Goal: Information Seeking & Learning: Learn about a topic

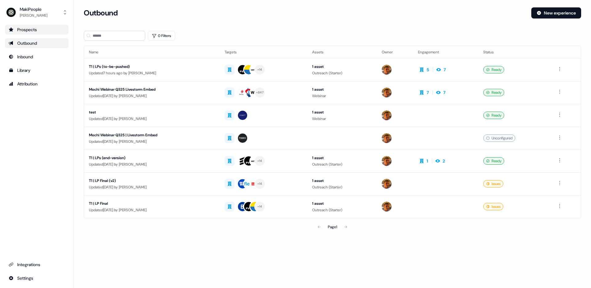
click at [34, 26] on link "Prospects" at bounding box center [37, 30] width 64 height 10
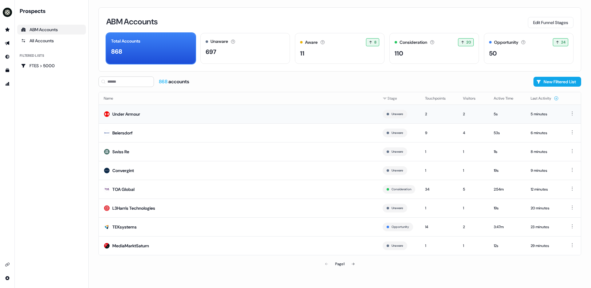
click at [148, 115] on td "Under Armour" at bounding box center [238, 113] width 279 height 19
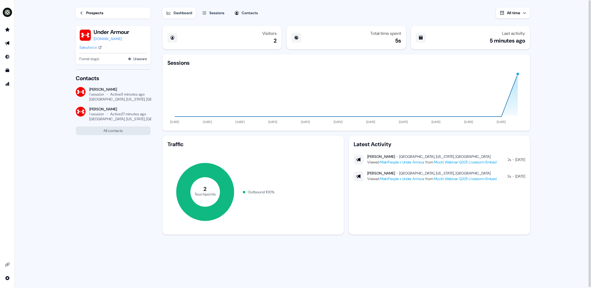
click at [10, 279] on html "For the best experience switch devices to a bigger screen. Go to [DOMAIN_NAME] …" at bounding box center [295, 144] width 591 height 288
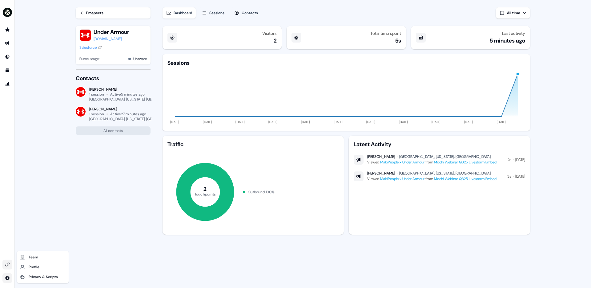
click at [7, 263] on html "For the best experience switch devices to a bigger screen. Go to [DOMAIN_NAME] …" at bounding box center [295, 144] width 591 height 288
click at [8, 264] on icon "Go to integrations" at bounding box center [7, 264] width 5 height 5
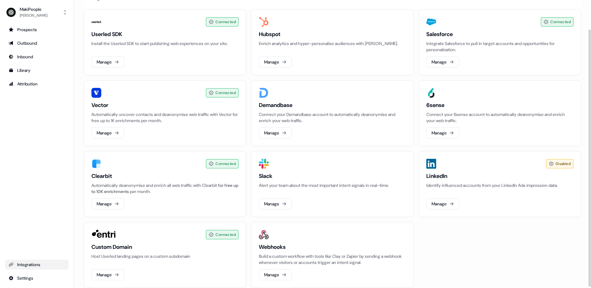
scroll to position [34, 0]
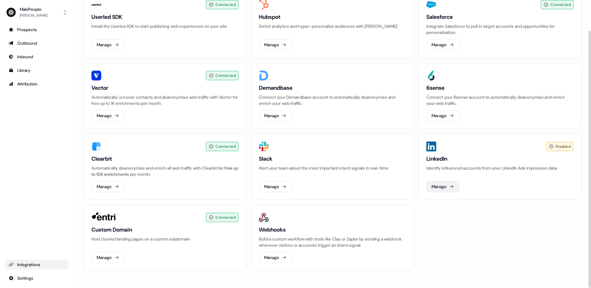
click at [447, 188] on button "Manage" at bounding box center [442, 186] width 33 height 11
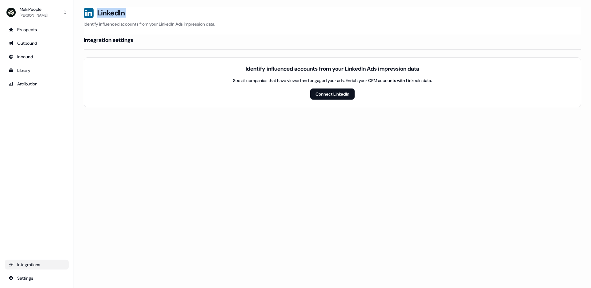
drag, startPoint x: 167, startPoint y: 18, endPoint x: 192, endPoint y: 21, distance: 25.2
click at [191, 21] on div "LinkedIn Identify influenced accounts from your LinkedIn Ads impression data." at bounding box center [333, 17] width 498 height 20
drag, startPoint x: 212, startPoint y: 23, endPoint x: 222, endPoint y: 25, distance: 10.2
click at [213, 24] on p "Identify influenced accounts from your LinkedIn Ads impression data." at bounding box center [333, 24] width 498 height 6
drag, startPoint x: 258, startPoint y: 27, endPoint x: 94, endPoint y: 10, distance: 165.0
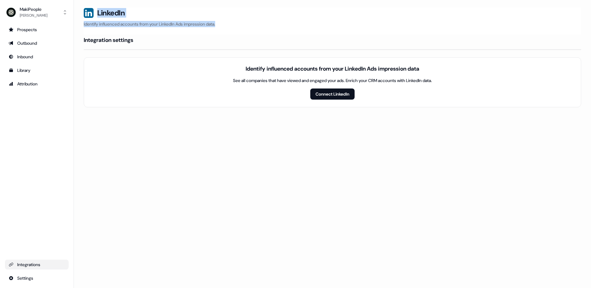
click at [94, 10] on div "LinkedIn Identify influenced accounts from your LinkedIn Ads impression data." at bounding box center [333, 17] width 498 height 20
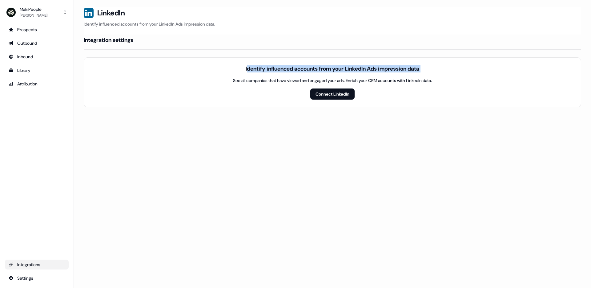
drag, startPoint x: 240, startPoint y: 66, endPoint x: 448, endPoint y: 77, distance: 208.4
click at [446, 77] on div "Identify influenced accounts from your LinkedIn Ads impression data See all com…" at bounding box center [333, 82] width 498 height 50
click at [449, 77] on div "Identify influenced accounts from your LinkedIn Ads impression data See all com…" at bounding box center [333, 82] width 498 height 50
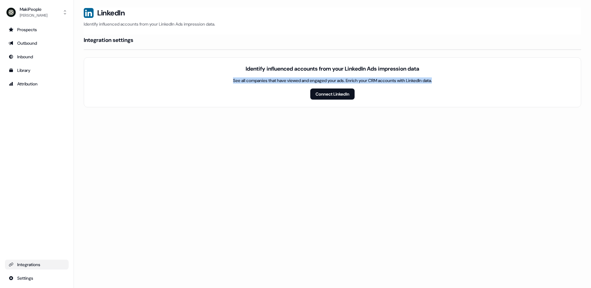
drag, startPoint x: 449, startPoint y: 77, endPoint x: 210, endPoint y: 65, distance: 239.2
click at [210, 65] on div "Identify influenced accounts from your LinkedIn Ads impression data See all com…" at bounding box center [333, 82] width 498 height 50
click at [216, 63] on div "Identify influenced accounts from your LinkedIn Ads impression data See all com…" at bounding box center [333, 82] width 498 height 50
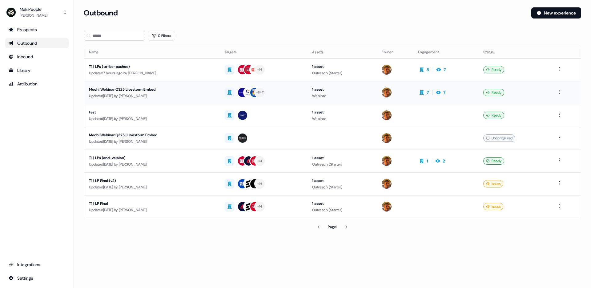
click at [132, 91] on div "Mochi Webinar Q325 Livestorm Embed" at bounding box center [152, 89] width 126 height 6
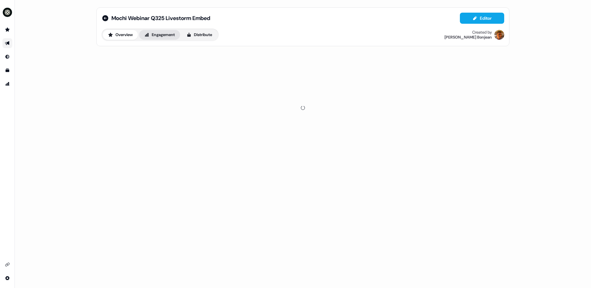
click at [176, 35] on button "Engagement" at bounding box center [159, 35] width 41 height 10
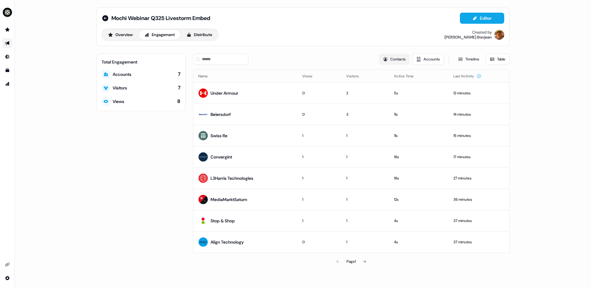
drag, startPoint x: 378, startPoint y: 61, endPoint x: 386, endPoint y: 59, distance: 8.5
click at [379, 61] on button "Contacts" at bounding box center [394, 59] width 31 height 11
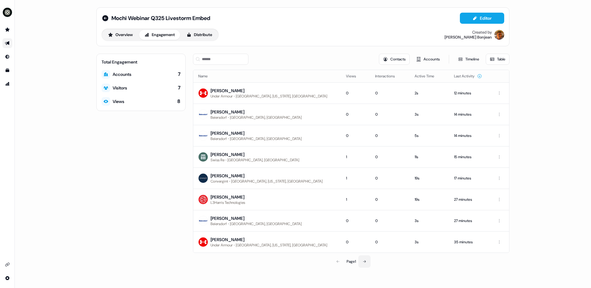
click at [365, 263] on icon at bounding box center [365, 261] width 4 height 4
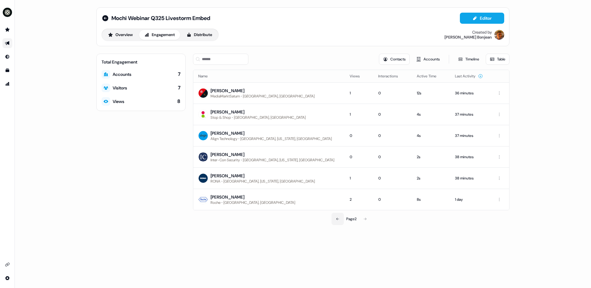
click at [333, 220] on button at bounding box center [338, 218] width 12 height 12
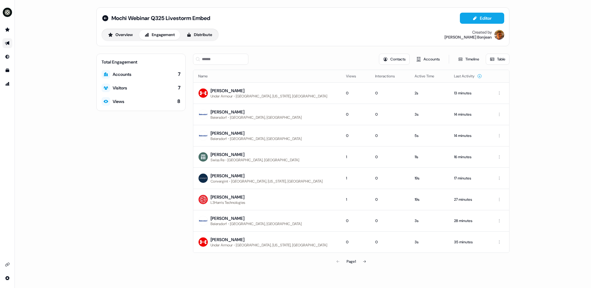
click at [365, 260] on icon at bounding box center [365, 261] width 4 height 4
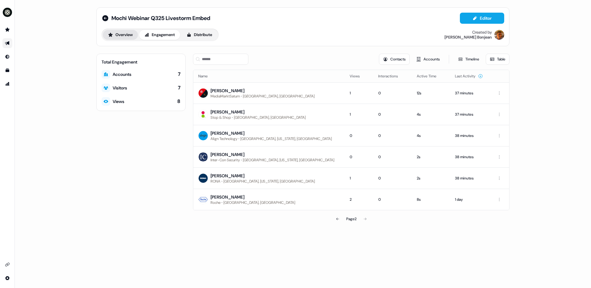
click at [120, 33] on button "Overview" at bounding box center [120, 35] width 35 height 10
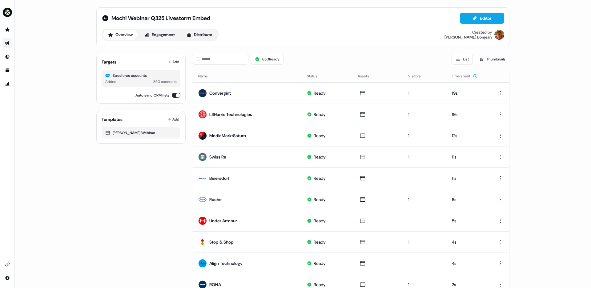
click at [120, 33] on button "Overview" at bounding box center [120, 35] width 35 height 10
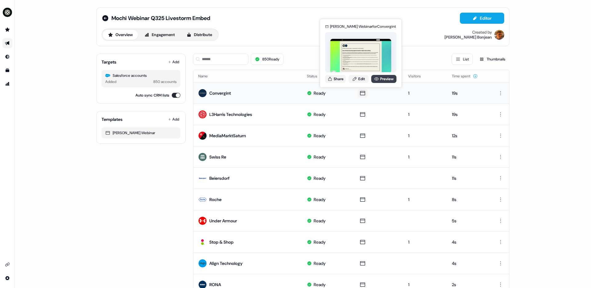
click at [379, 80] on link "Preview" at bounding box center [383, 79] width 25 height 8
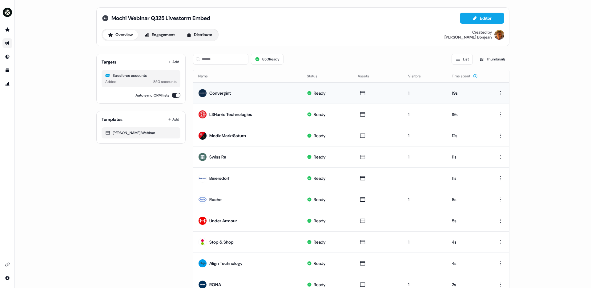
click at [103, 18] on icon at bounding box center [105, 17] width 7 height 7
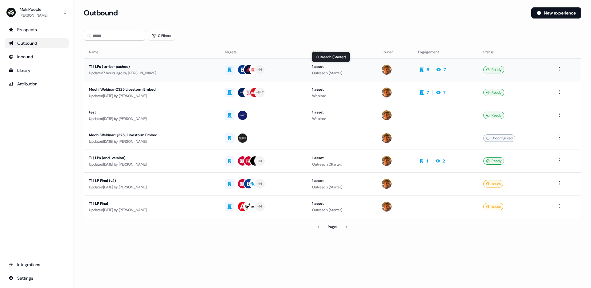
click at [355, 66] on div "1 asset" at bounding box center [342, 66] width 60 height 6
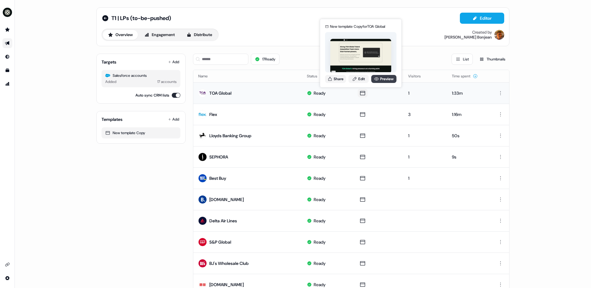
click at [381, 79] on link "Preview" at bounding box center [383, 79] width 25 height 8
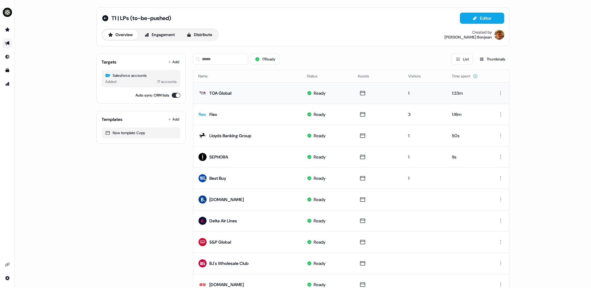
click at [253, 14] on div "T1 | LPs (to-be-pushed) Editor" at bounding box center [303, 18] width 403 height 11
click at [177, 39] on button "Engagement" at bounding box center [159, 35] width 41 height 10
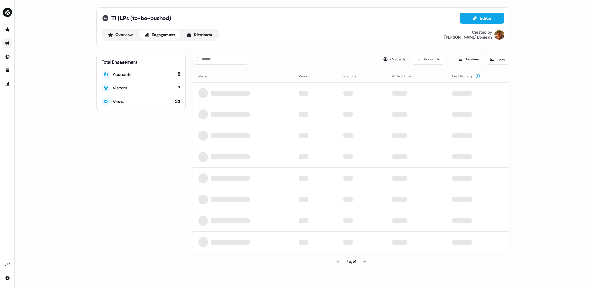
click at [104, 18] on icon at bounding box center [105, 17] width 7 height 7
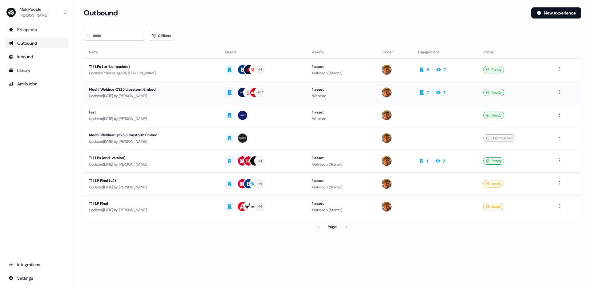
click at [202, 91] on div "Mochi Webinar Q325 Livestorm Embed" at bounding box center [152, 89] width 126 height 6
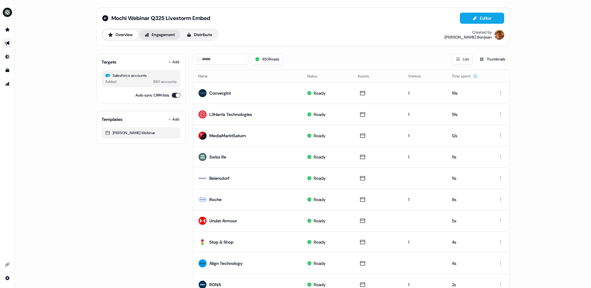
click at [161, 32] on button "Engagement" at bounding box center [159, 35] width 41 height 10
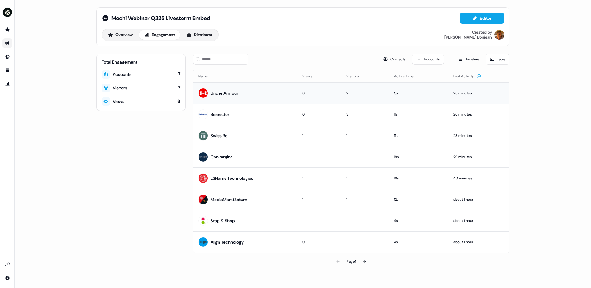
click at [283, 91] on td "Under Armour" at bounding box center [245, 92] width 104 height 21
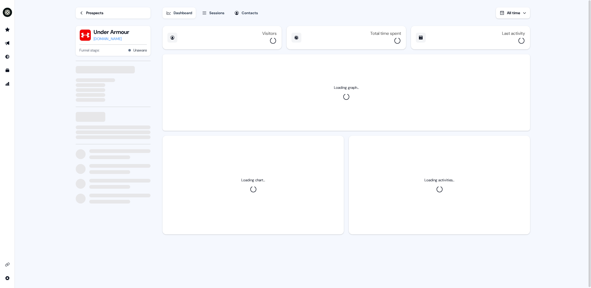
click at [224, 14] on div "Sessions" at bounding box center [216, 13] width 15 height 6
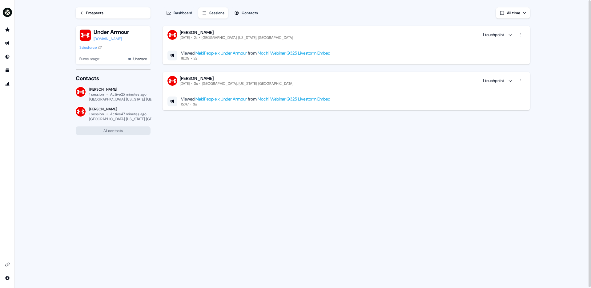
drag, startPoint x: 202, startPoint y: 37, endPoint x: 343, endPoint y: 23, distance: 142.1
click at [343, 23] on div "Dashboard Sessions Contacts All time Susan Berry Today 2s San Jose, California,…" at bounding box center [352, 144] width 378 height 288
click at [128, 12] on link "Prospects" at bounding box center [113, 12] width 75 height 11
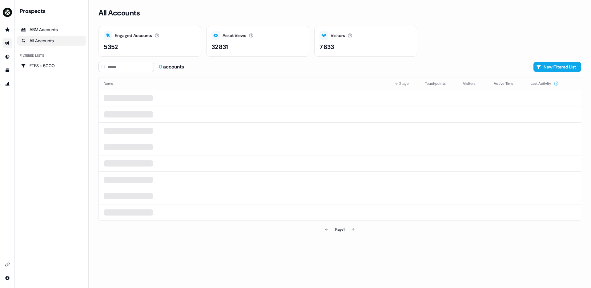
click at [10, 42] on link "Go to outbound experience" at bounding box center [7, 43] width 10 height 10
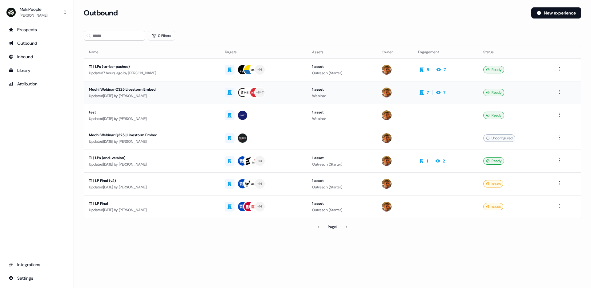
click at [153, 91] on div "Mochi Webinar Q325 Livestorm Embed" at bounding box center [152, 89] width 126 height 6
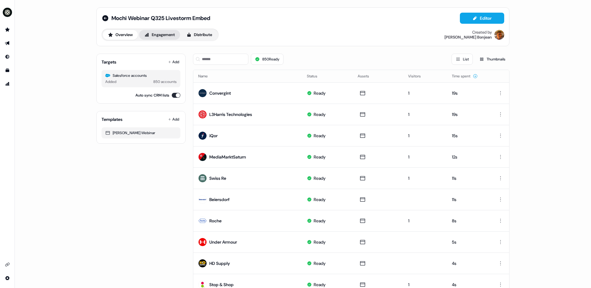
click at [174, 36] on button "Engagement" at bounding box center [159, 35] width 41 height 10
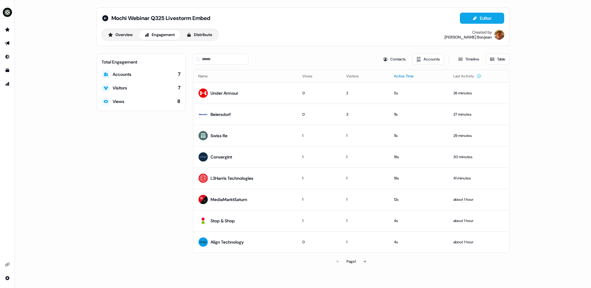
click at [404, 75] on button "Active Time" at bounding box center [407, 76] width 27 height 11
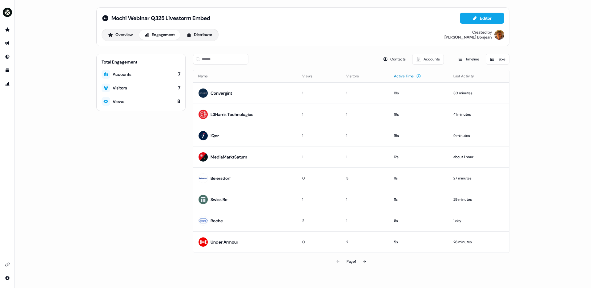
click at [408, 76] on button "Active Time" at bounding box center [407, 76] width 27 height 11
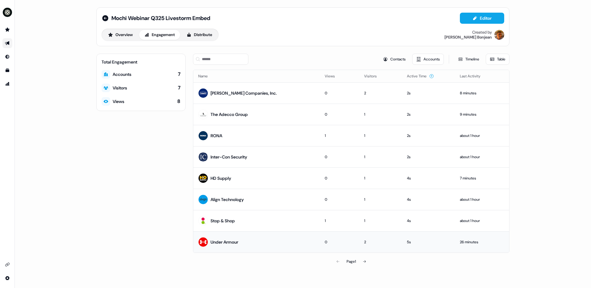
click at [238, 237] on div "Under Armour" at bounding box center [218, 241] width 40 height 11
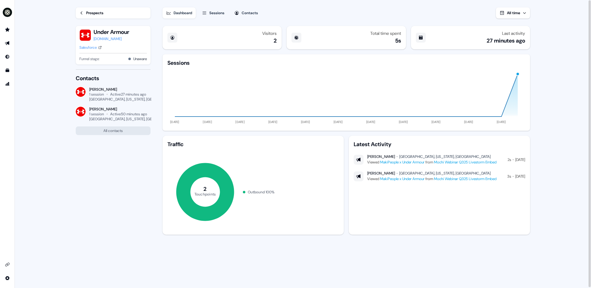
click at [215, 11] on div "Sessions" at bounding box center [216, 13] width 15 height 6
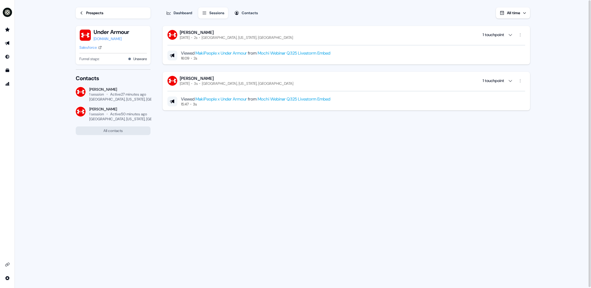
drag, startPoint x: 181, startPoint y: 32, endPoint x: 213, endPoint y: 33, distance: 31.7
click at [213, 33] on div "Susan Berry Today 2s San Jose, California, US" at bounding box center [231, 35] width 126 height 10
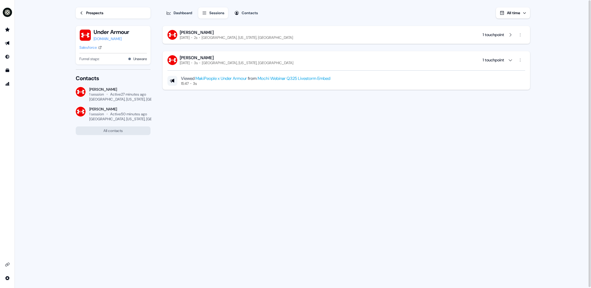
drag, startPoint x: 212, startPoint y: 31, endPoint x: 190, endPoint y: 30, distance: 21.9
click at [190, 30] on div "Susan Berry" at bounding box center [236, 33] width 113 height 6
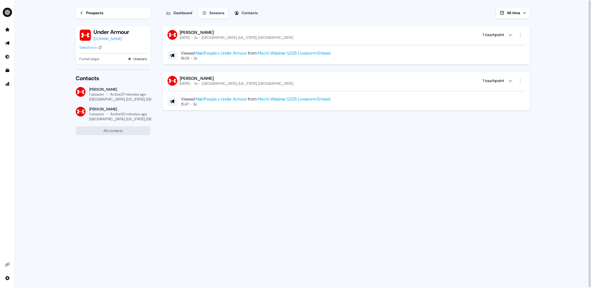
click at [118, 13] on link "Prospects" at bounding box center [113, 12] width 75 height 11
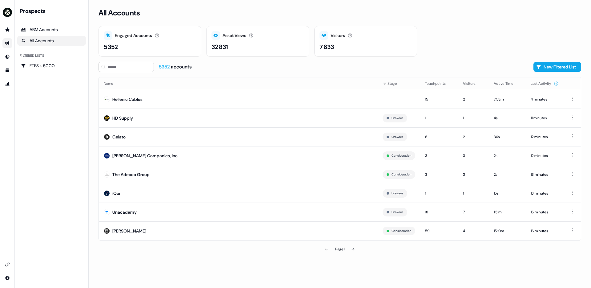
click at [6, 40] on link "Go to outbound experience" at bounding box center [7, 43] width 10 height 10
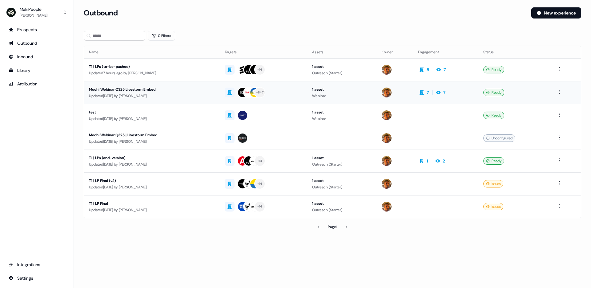
click at [166, 91] on div "Mochi Webinar Q325 Livestorm Embed" at bounding box center [152, 89] width 126 height 6
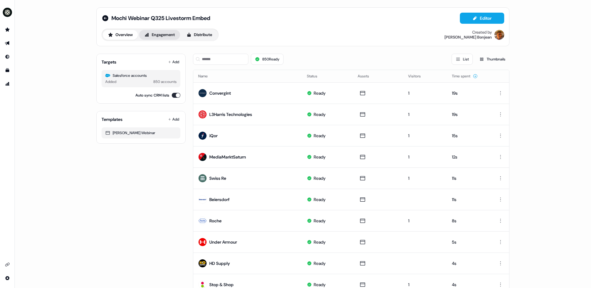
click at [170, 35] on button "Engagement" at bounding box center [159, 35] width 41 height 10
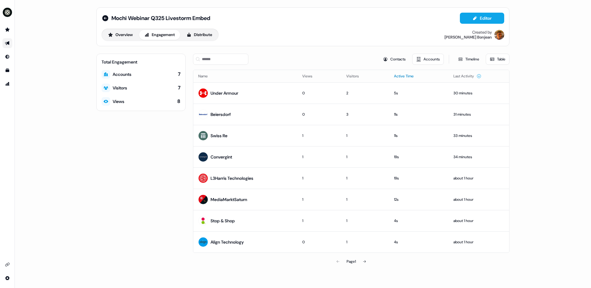
click at [404, 74] on button "Active Time" at bounding box center [407, 76] width 27 height 11
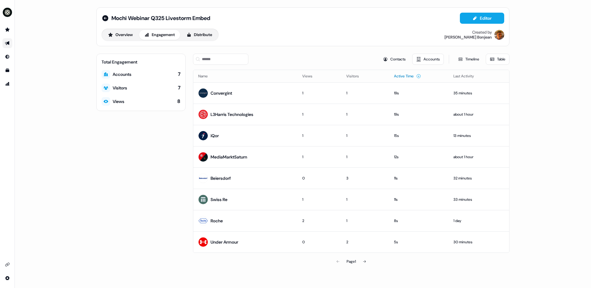
click at [400, 76] on button "Active Time" at bounding box center [407, 76] width 27 height 11
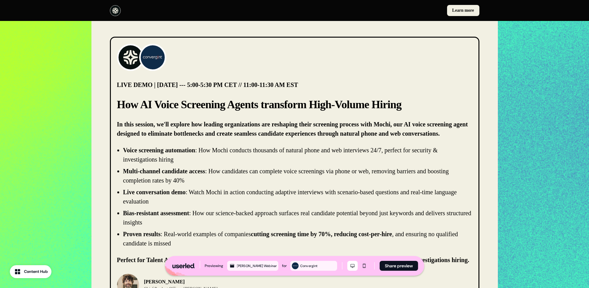
scroll to position [9, 0]
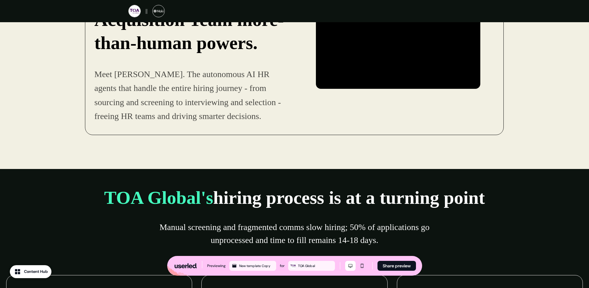
scroll to position [206, 0]
